Goal: Task Accomplishment & Management: Use online tool/utility

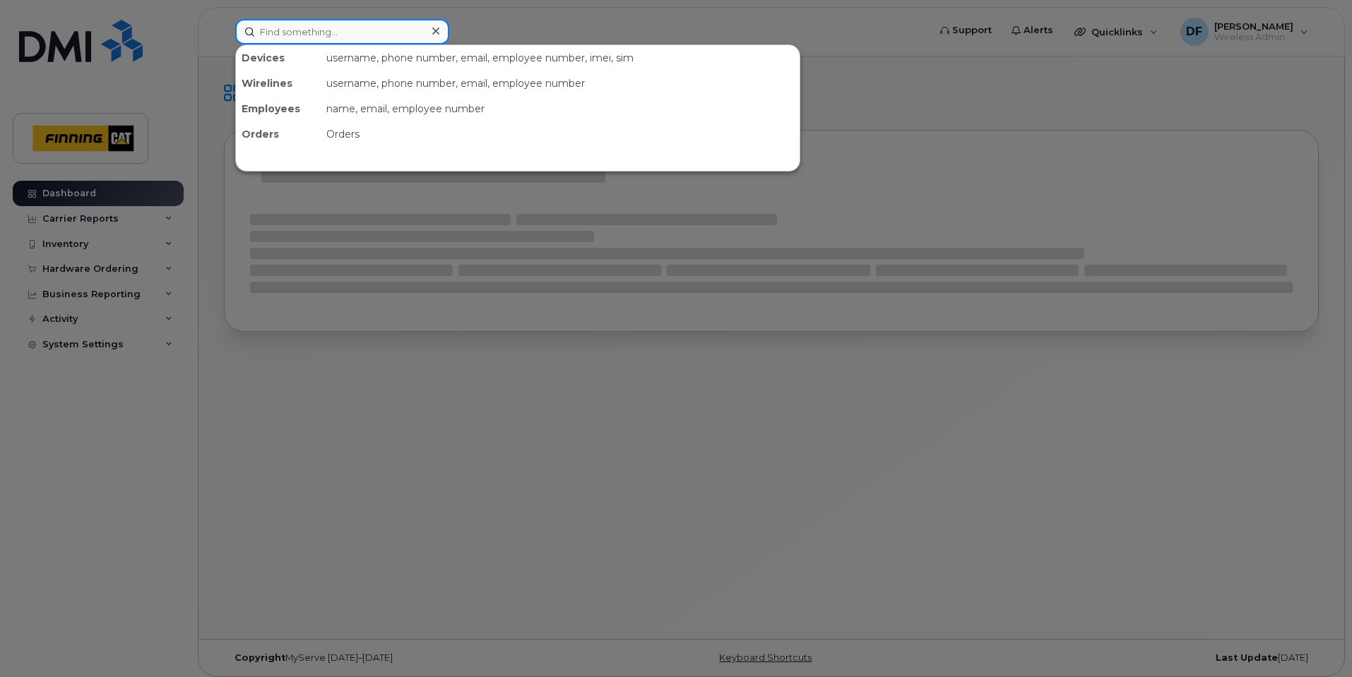
click at [315, 37] on input at bounding box center [342, 31] width 214 height 25
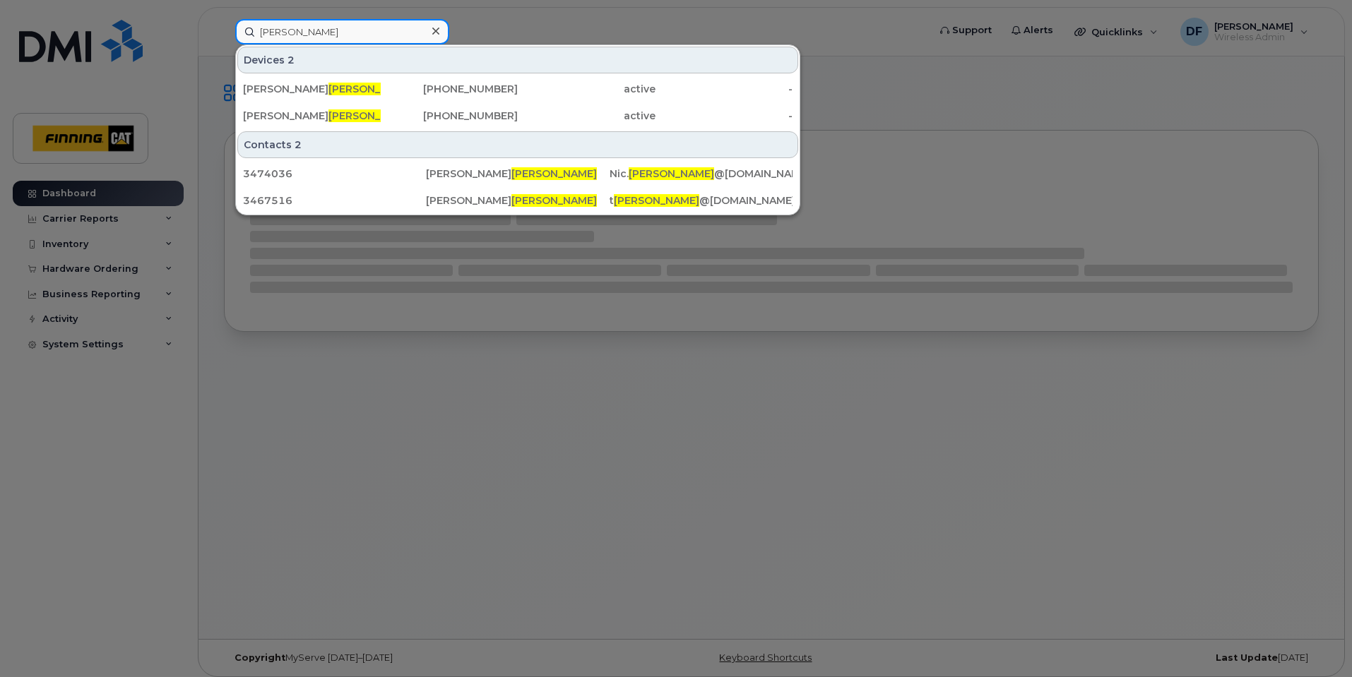
type input "huntley"
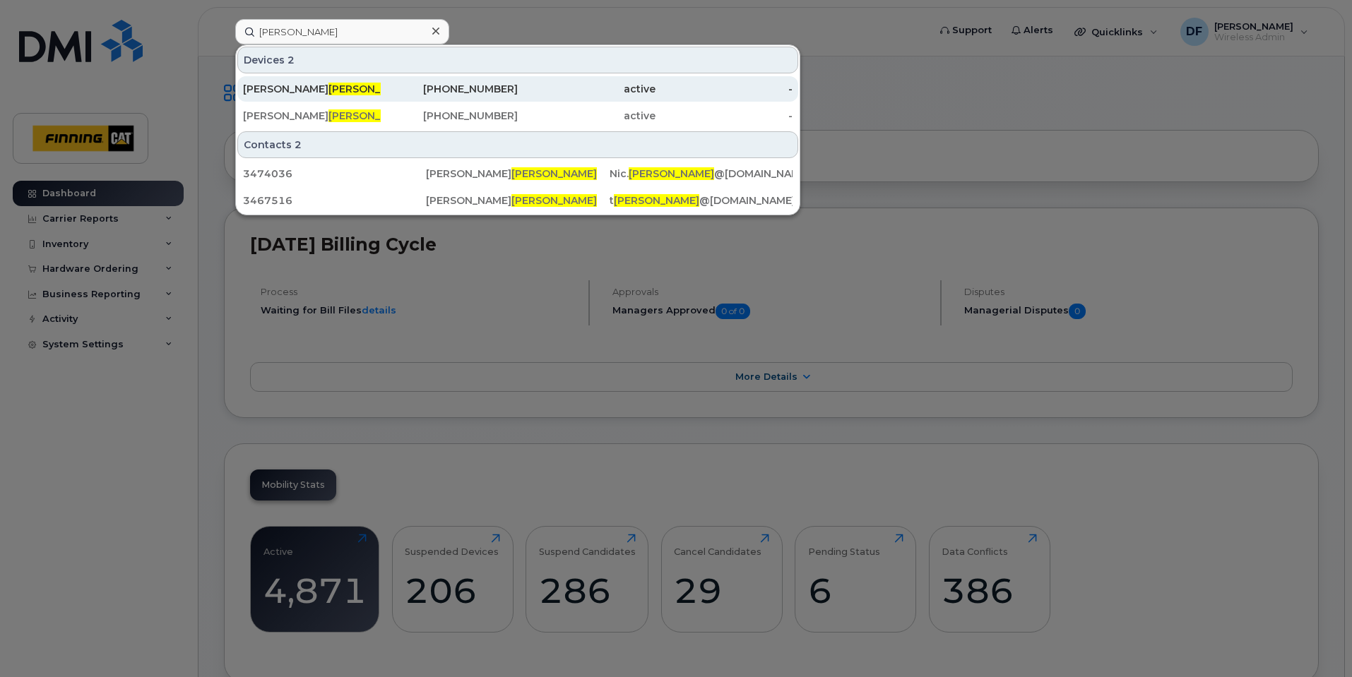
click at [500, 88] on div "[PHONE_NUMBER]" at bounding box center [450, 89] width 138 height 14
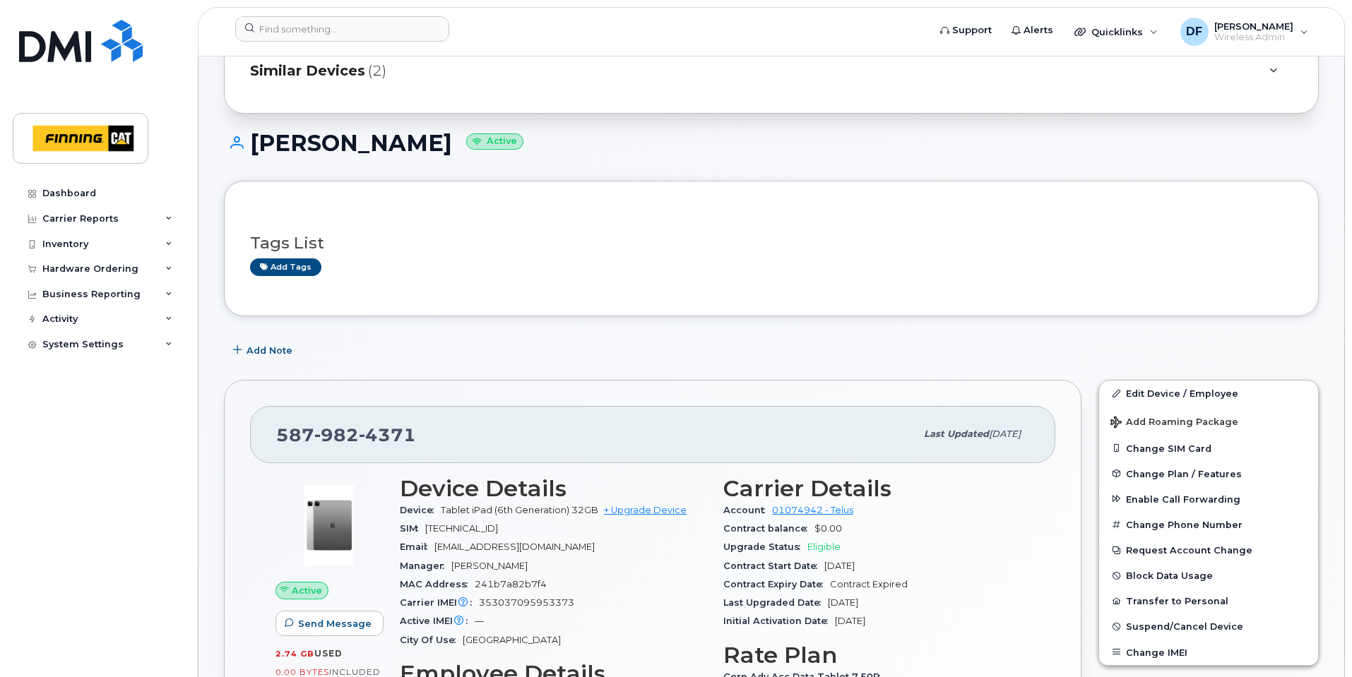
scroll to position [71, 0]
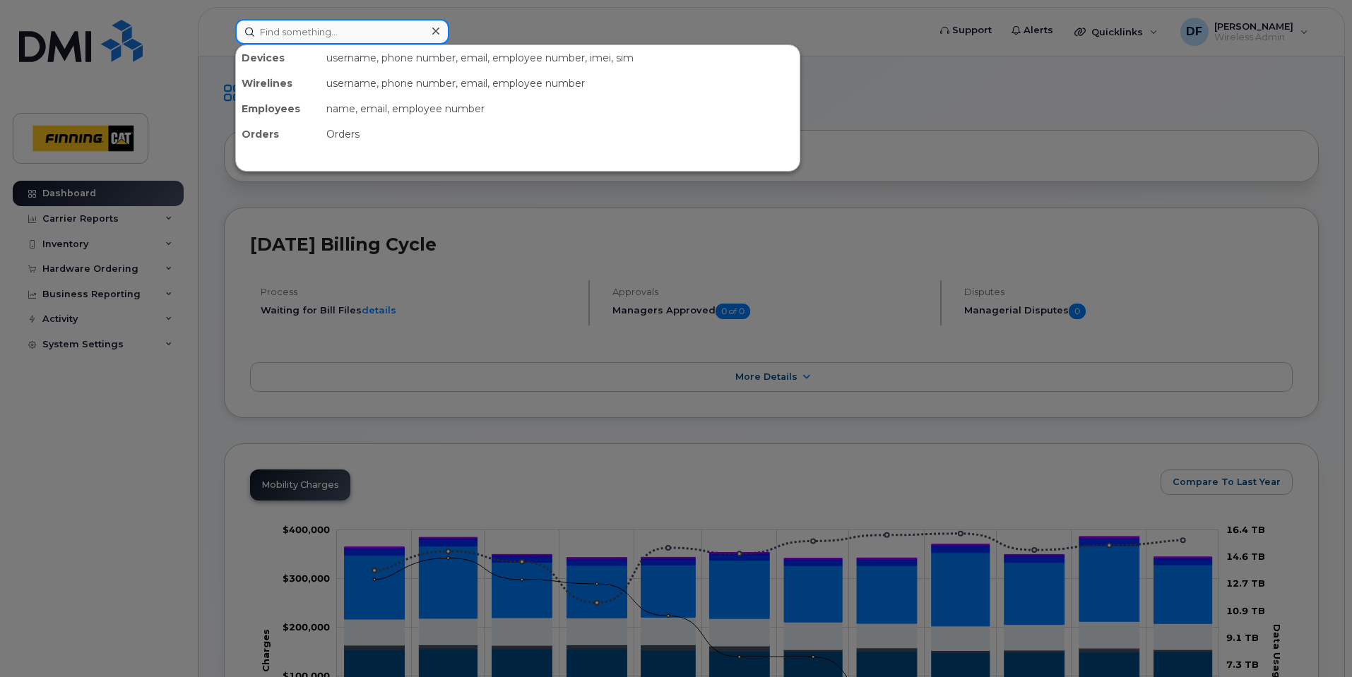
click at [343, 32] on input at bounding box center [342, 31] width 214 height 25
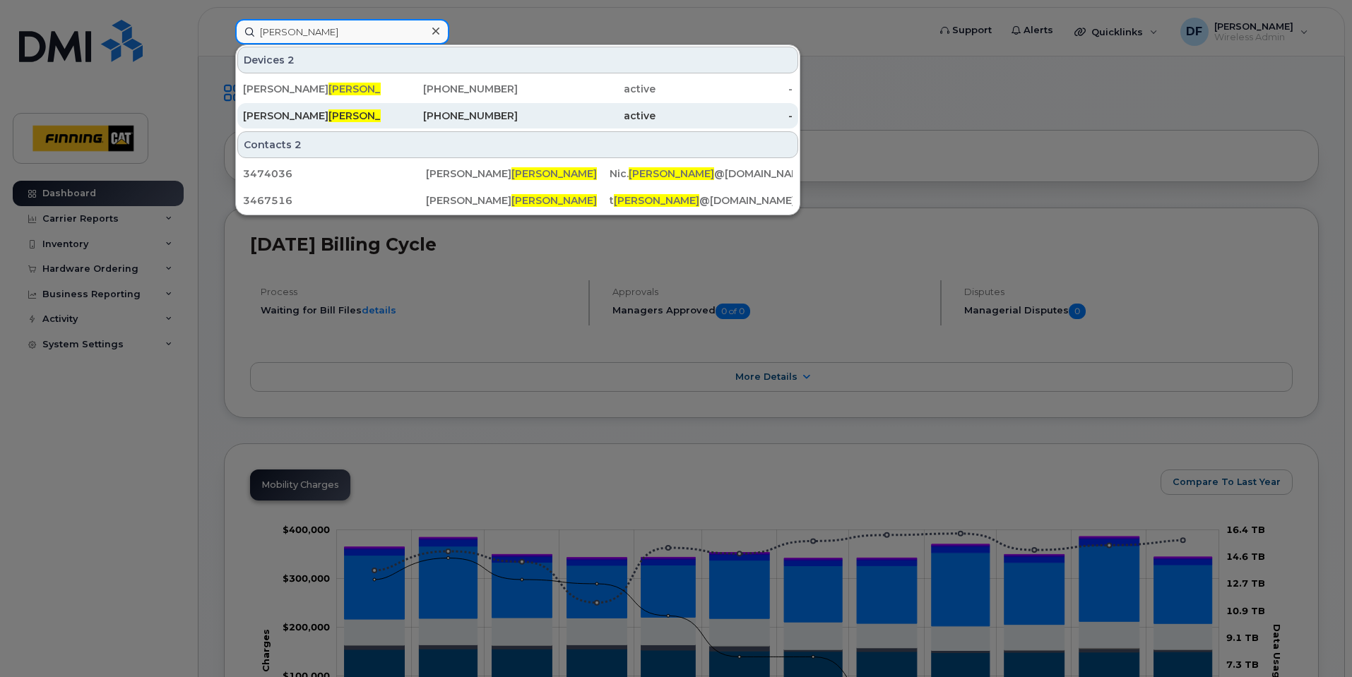
type input "[PERSON_NAME]"
click at [493, 112] on div "[PHONE_NUMBER]" at bounding box center [450, 116] width 138 height 14
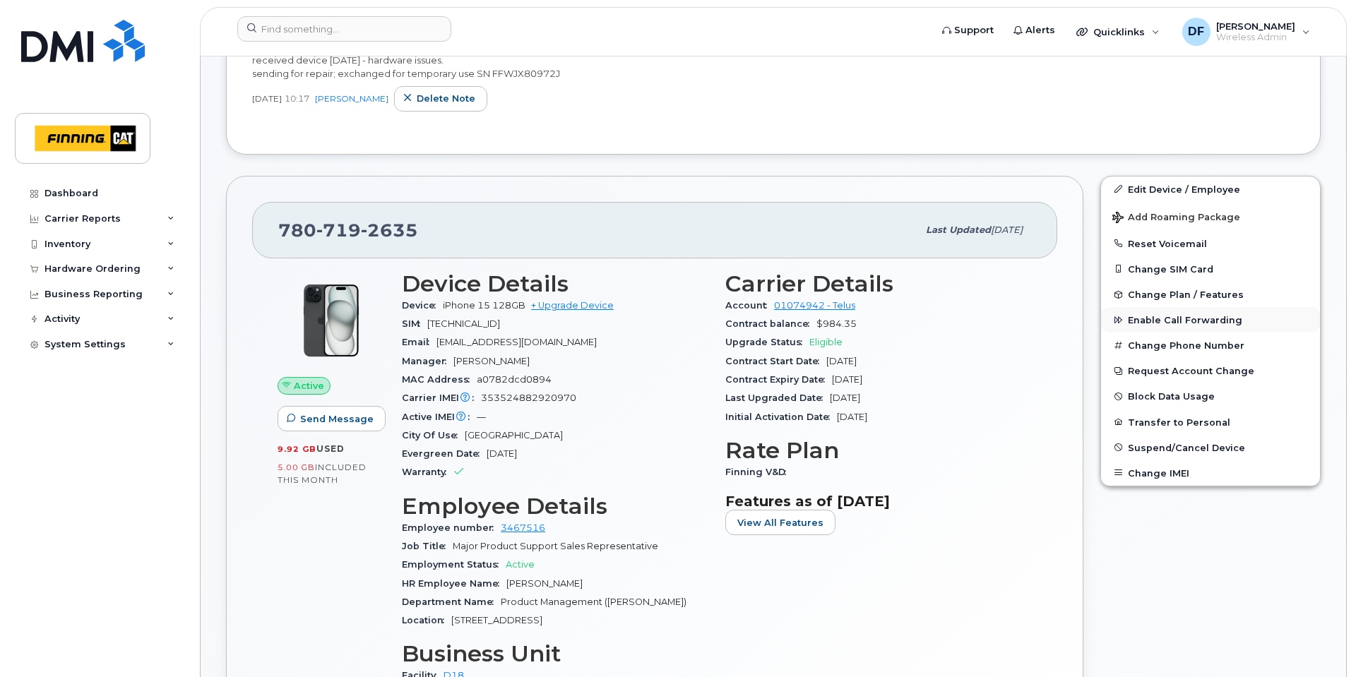
scroll to position [424, 0]
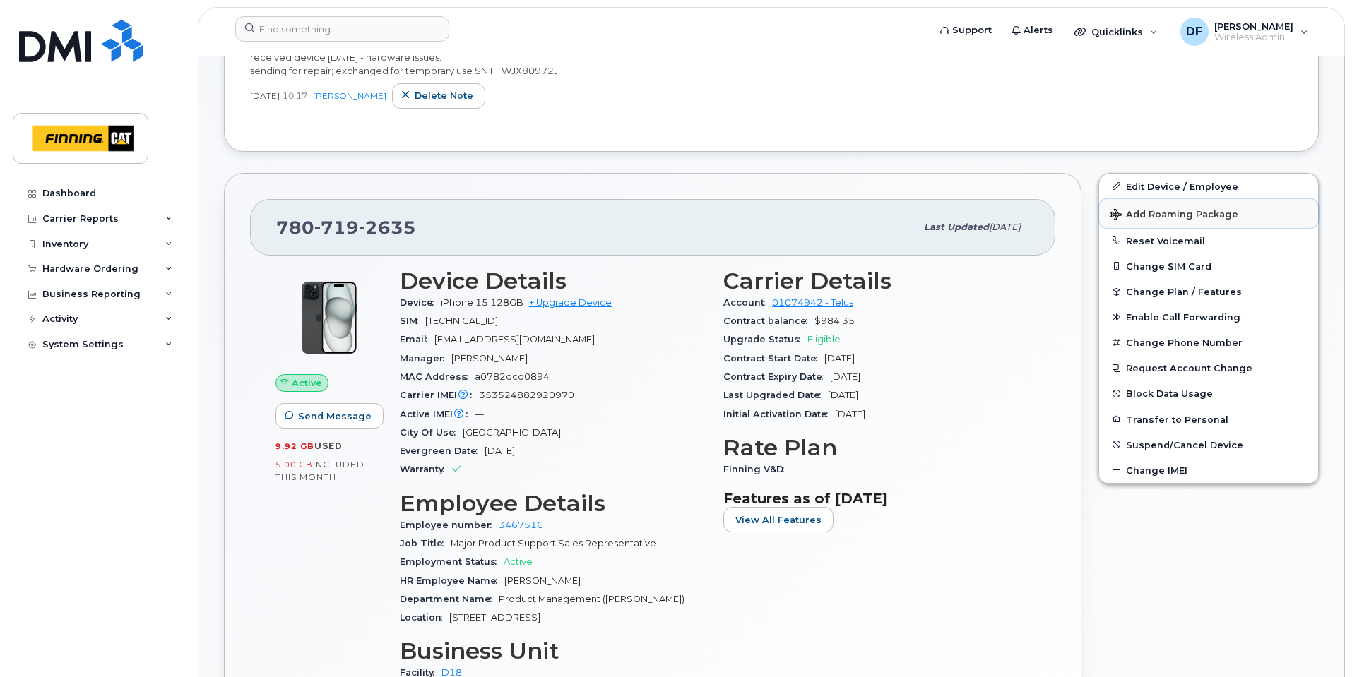
click at [1140, 215] on span "Add Roaming Package" at bounding box center [1174, 215] width 128 height 13
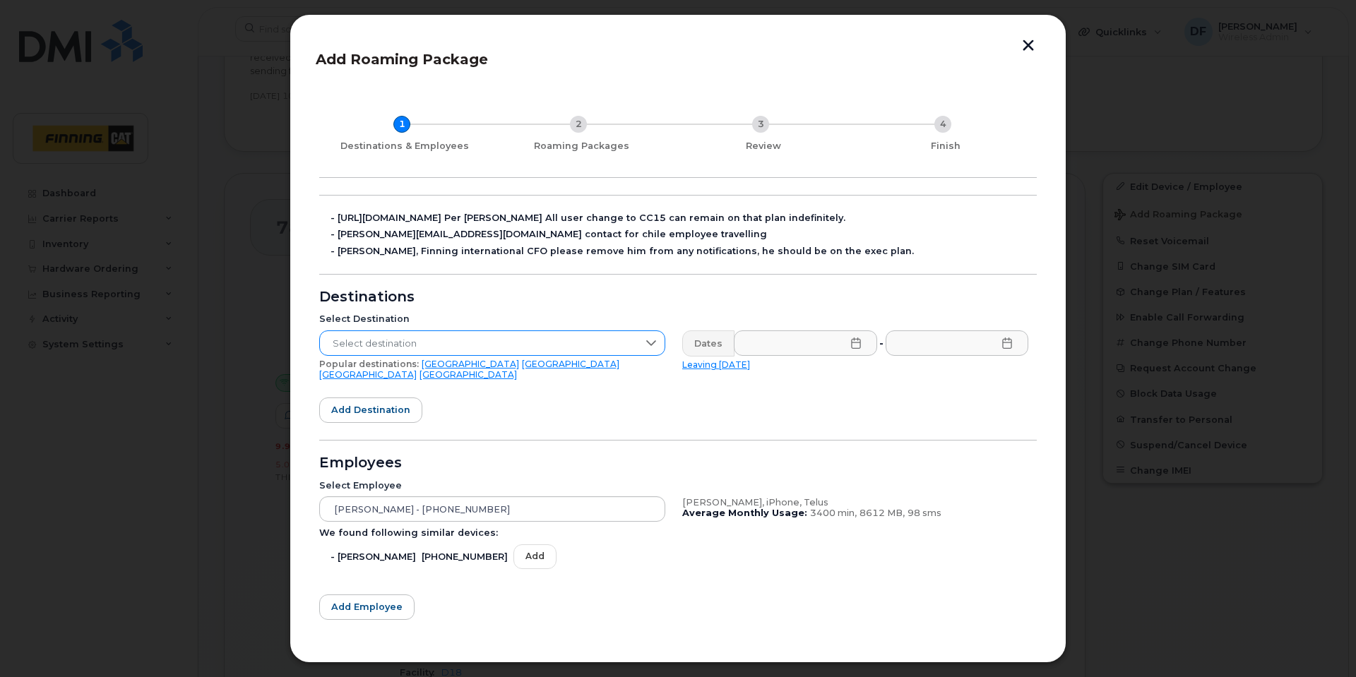
click at [650, 343] on icon at bounding box center [650, 343] width 11 height 11
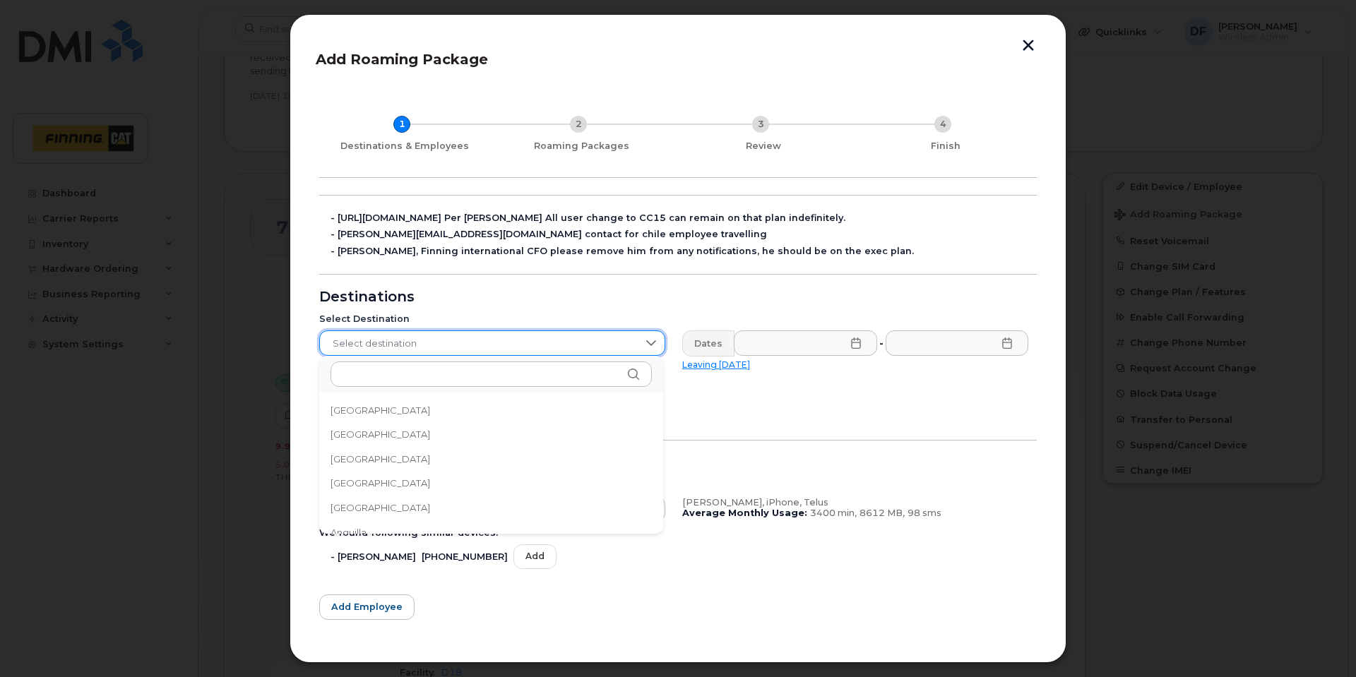
click at [604, 342] on span "Select destination" at bounding box center [479, 343] width 318 height 25
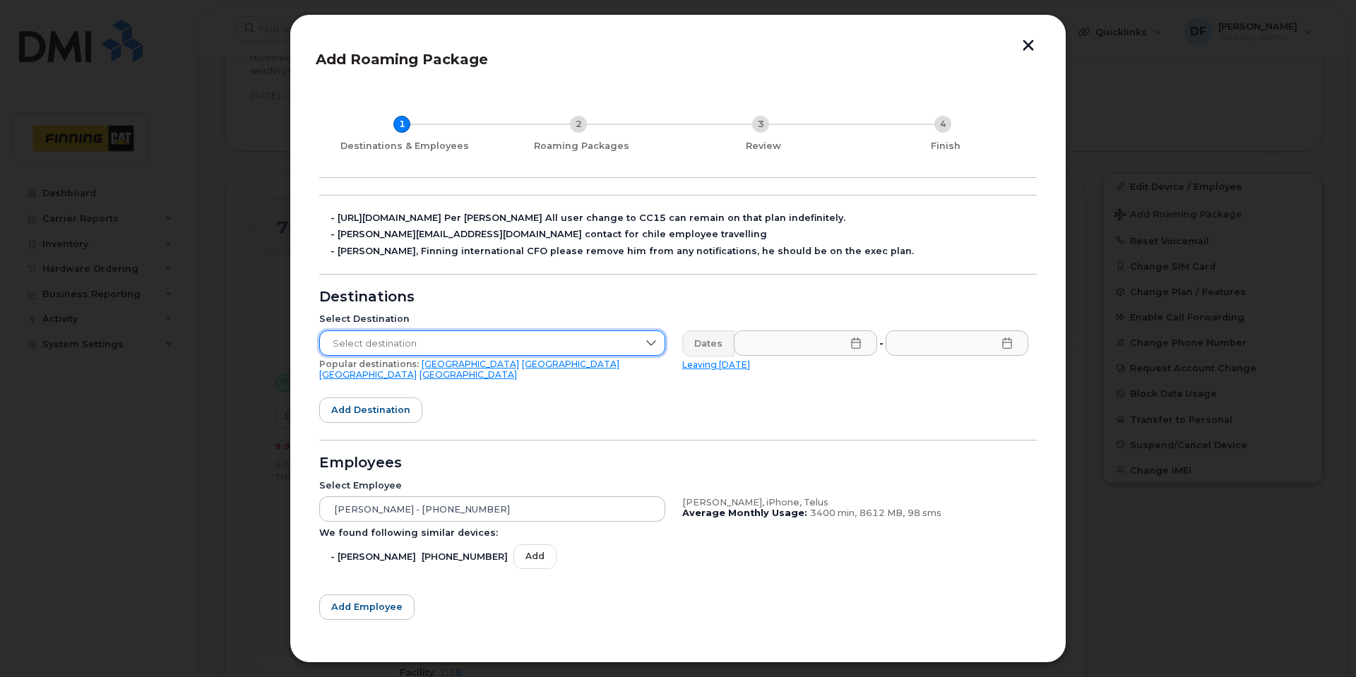
click at [422, 362] on link "USA" at bounding box center [470, 364] width 97 height 11
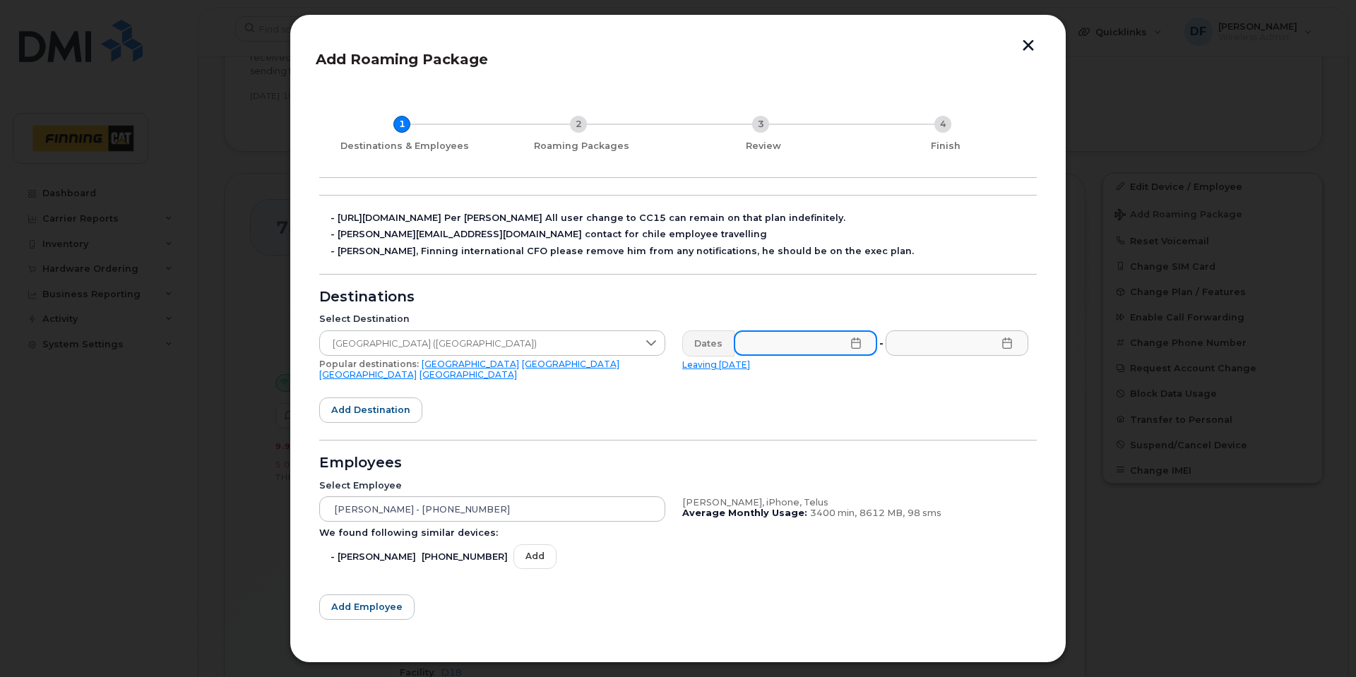
click at [799, 345] on input "text" at bounding box center [805, 342] width 143 height 25
click at [788, 573] on span "22" at bounding box center [790, 576] width 28 height 28
type input "09/22/2025"
click at [1006, 343] on icon at bounding box center [1006, 343] width 11 height 11
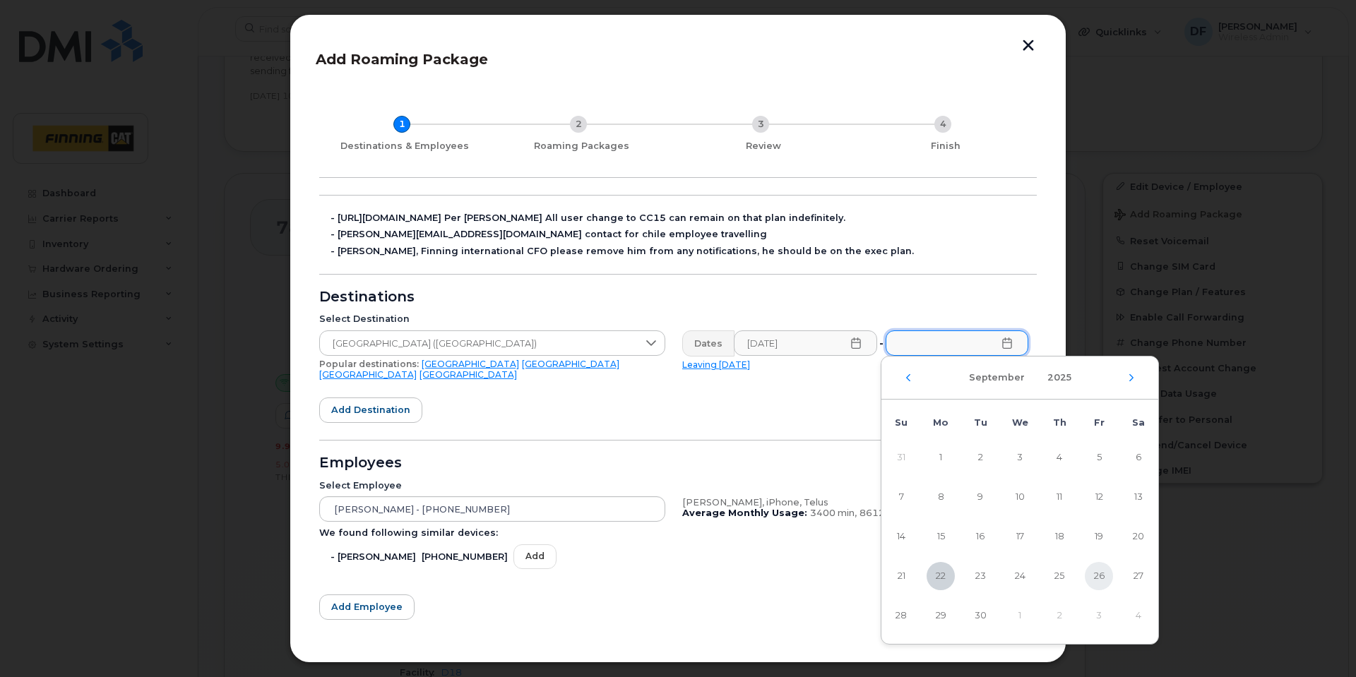
click at [1097, 575] on span "26" at bounding box center [1099, 576] width 28 height 28
type input "09/26/2025"
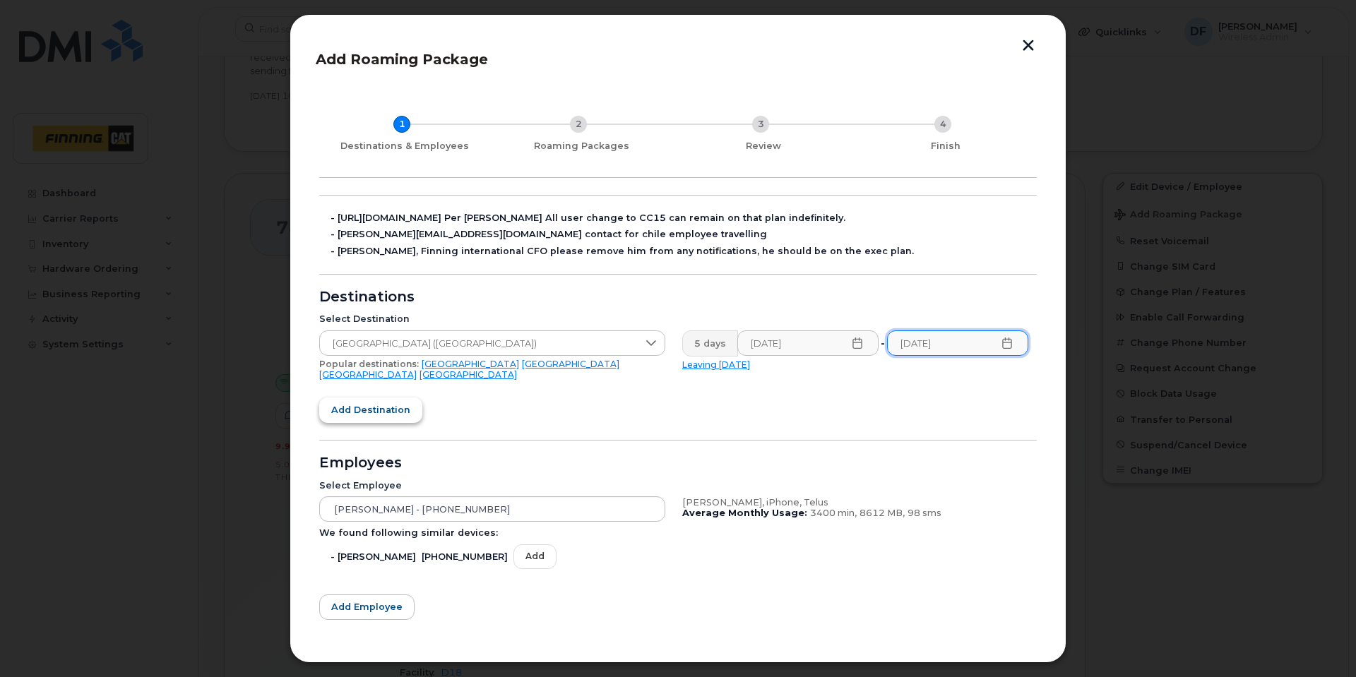
click at [356, 403] on span "Add destination" at bounding box center [370, 409] width 79 height 13
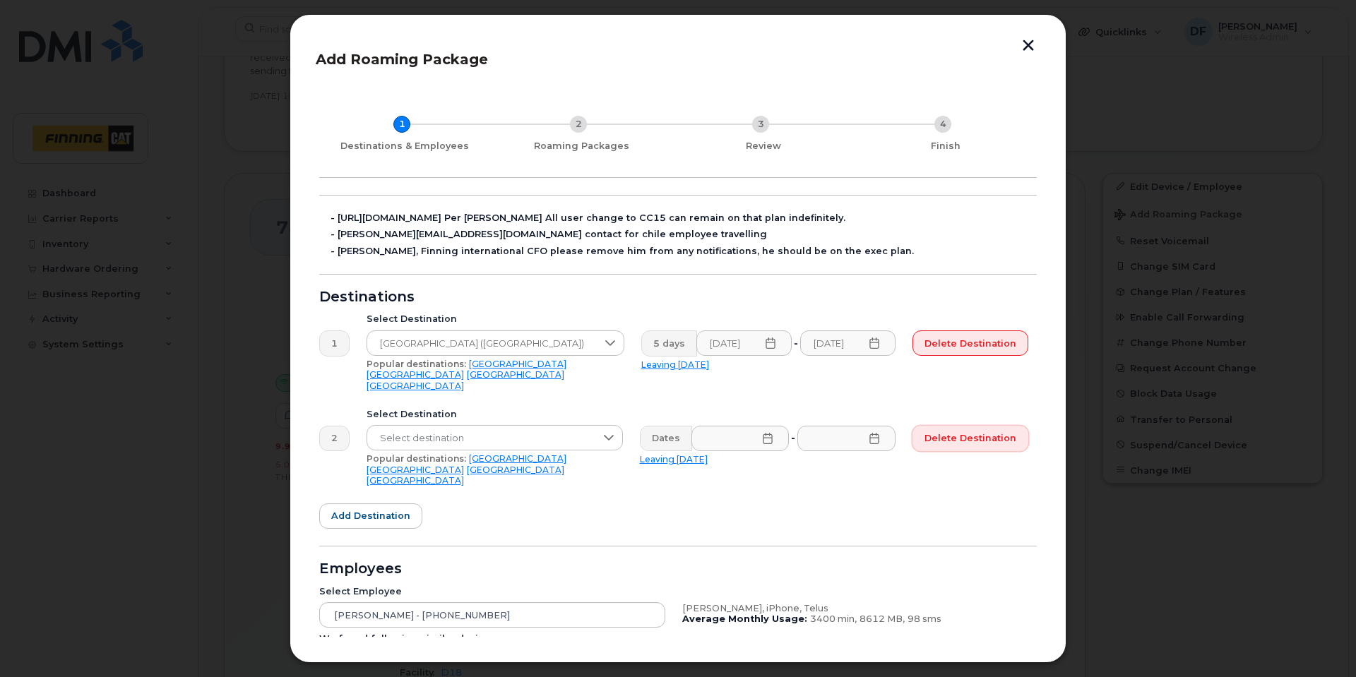
click at [947, 431] on span "Delete destination" at bounding box center [970, 437] width 92 height 13
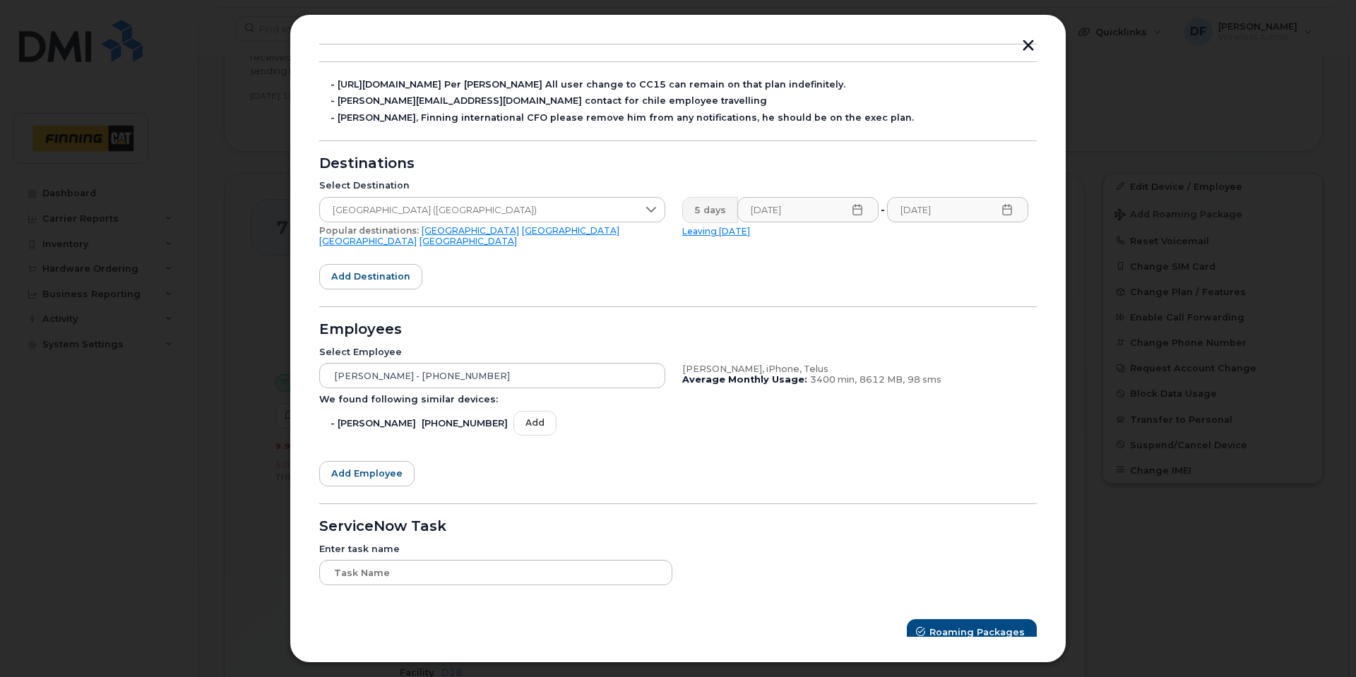
scroll to position [134, 0]
click at [986, 625] on span "Roaming Packages" at bounding box center [977, 631] width 95 height 13
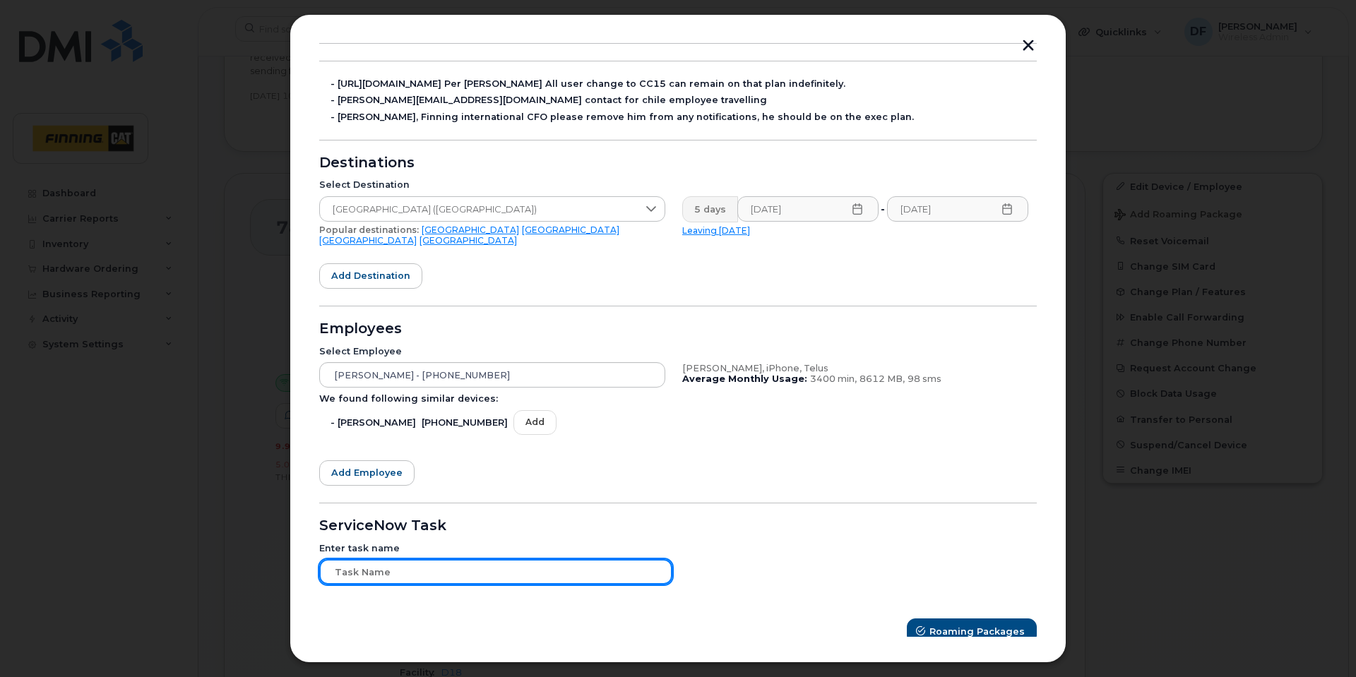
click at [528, 570] on input "text" at bounding box center [495, 571] width 353 height 25
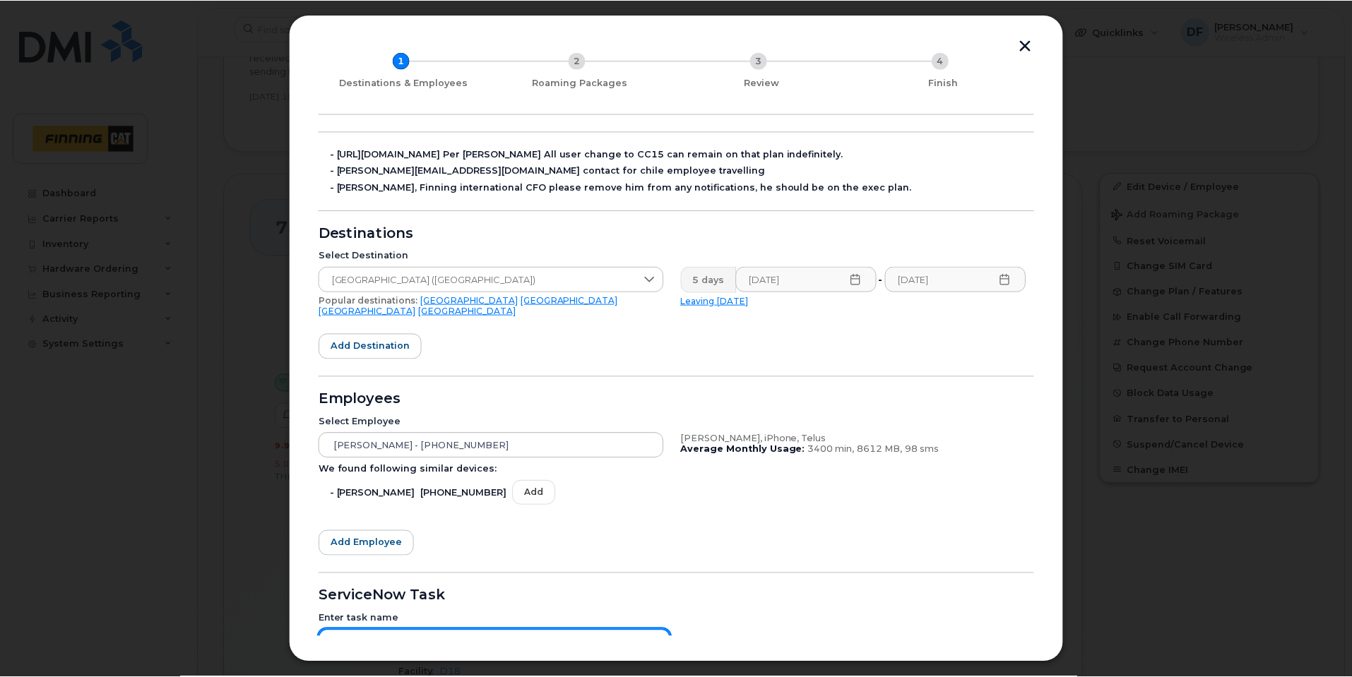
scroll to position [0, 0]
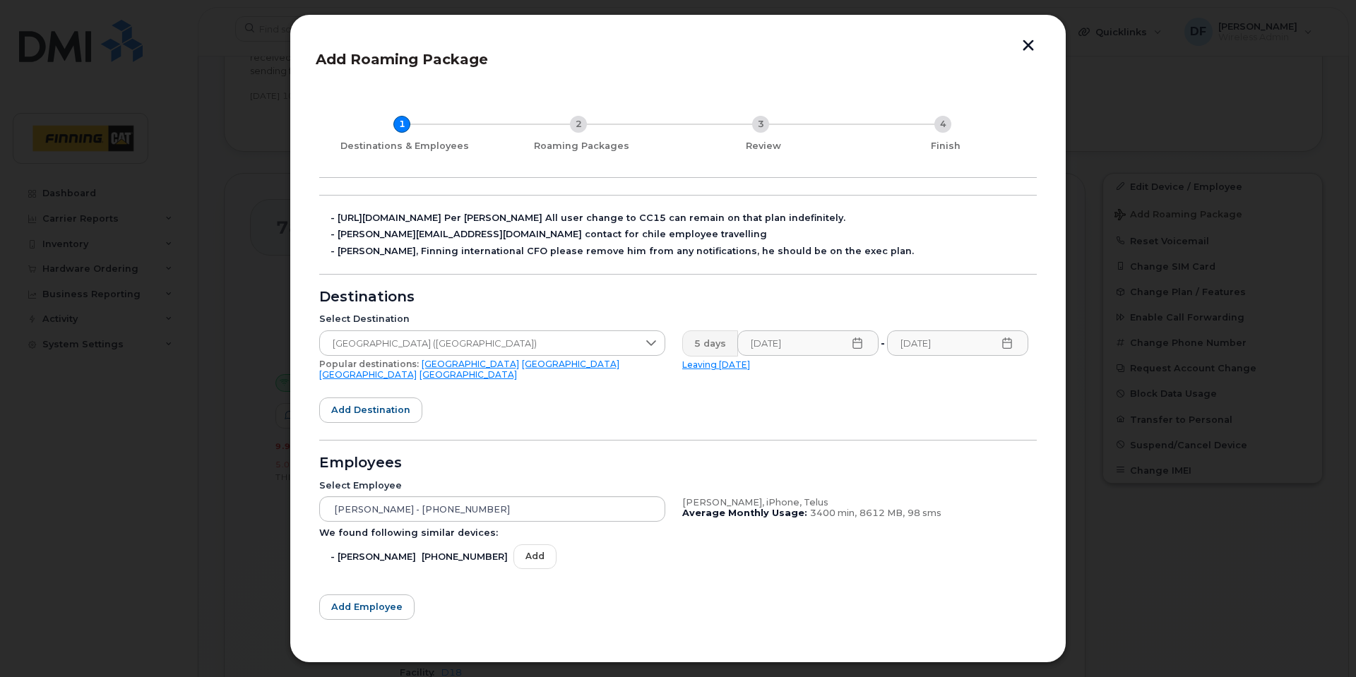
click at [1030, 41] on button "button" at bounding box center [1028, 47] width 21 height 15
